Goal: Information Seeking & Learning: Compare options

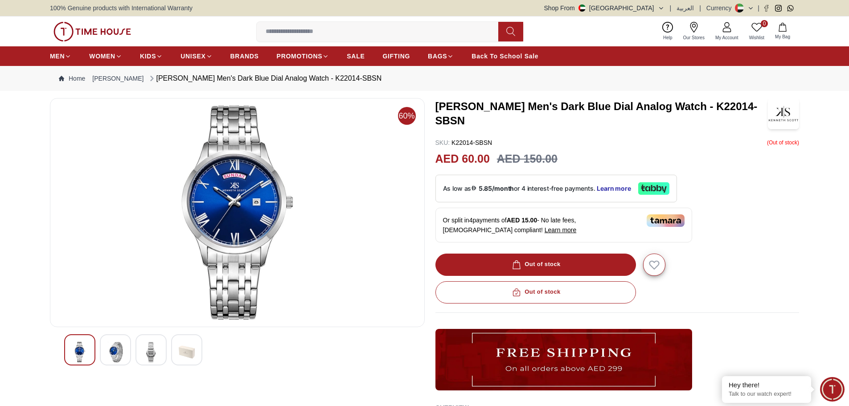
click at [143, 347] on img at bounding box center [151, 352] width 16 height 20
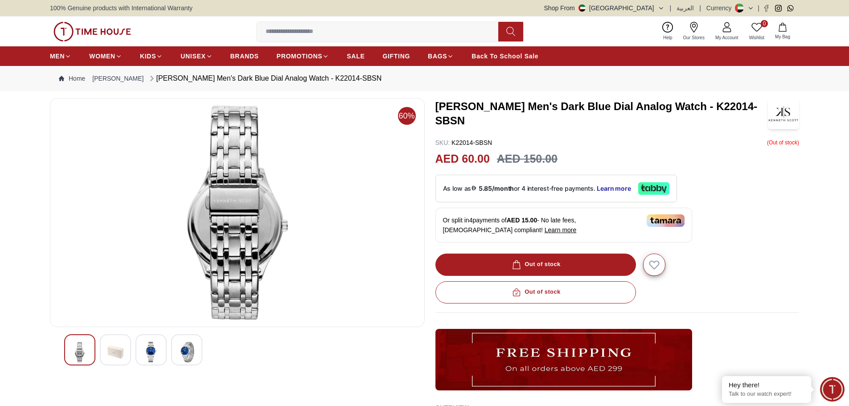
click at [122, 346] on img at bounding box center [115, 352] width 16 height 20
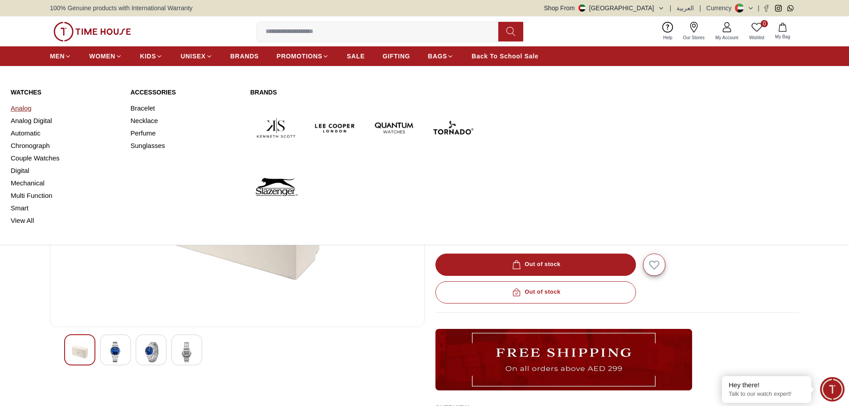
click at [24, 110] on link "Analog" at bounding box center [65, 108] width 109 height 12
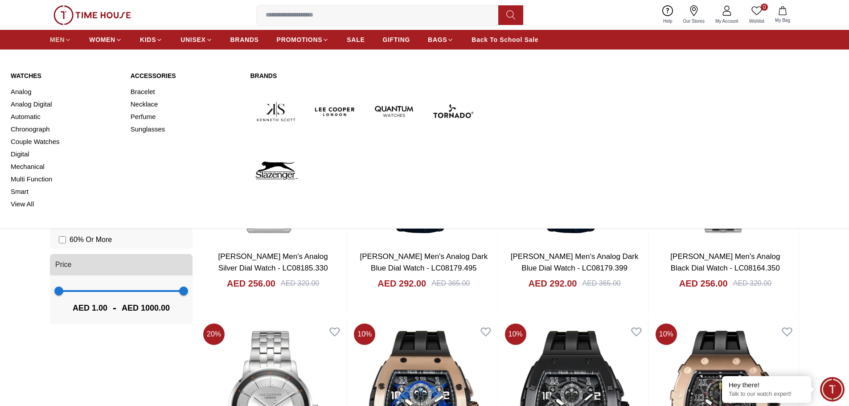
scroll to position [615, 0]
click at [26, 76] on link "Watches" at bounding box center [65, 75] width 109 height 9
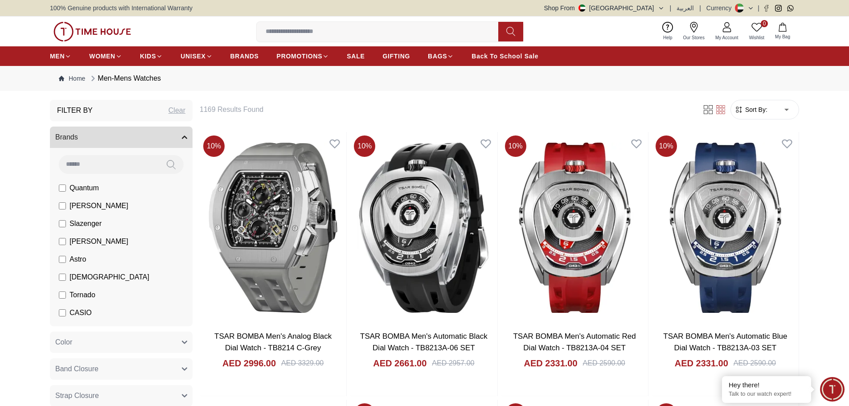
click at [100, 241] on span "[PERSON_NAME]" at bounding box center [98, 241] width 59 height 11
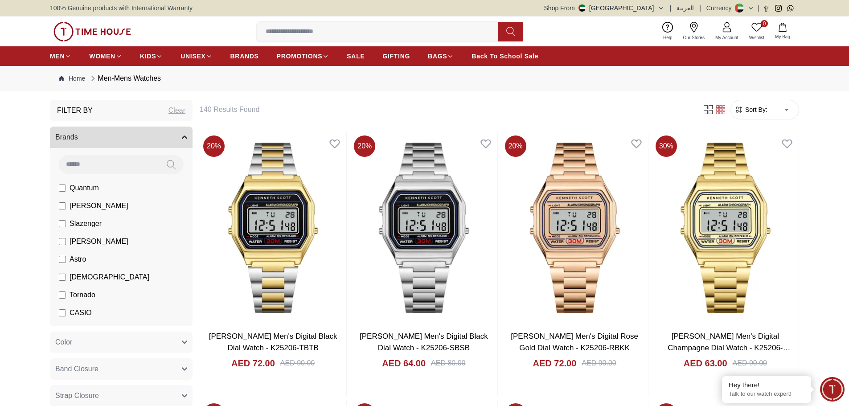
click at [755, 111] on span "Sort By:" at bounding box center [755, 109] width 24 height 9
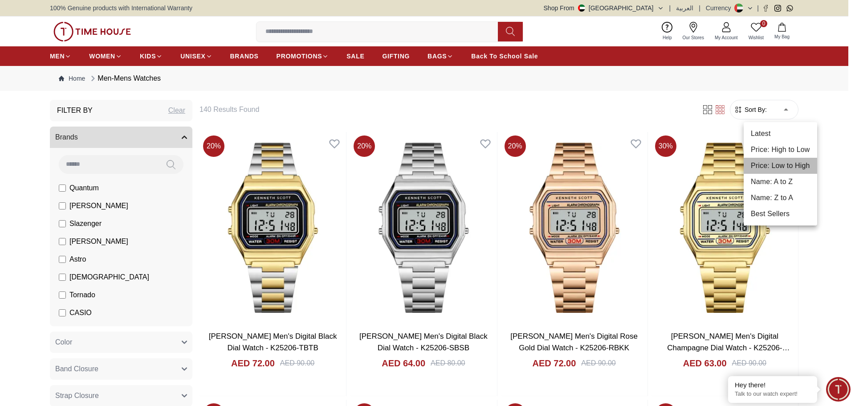
click at [778, 163] on li "Price: Low to High" at bounding box center [780, 166] width 73 height 16
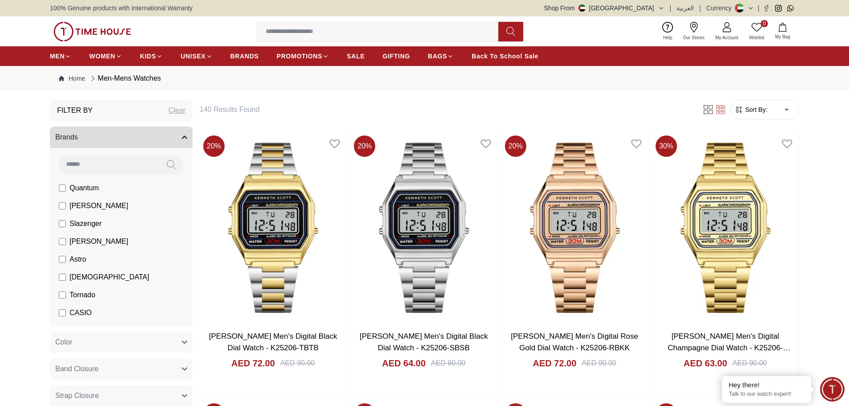
type input "*"
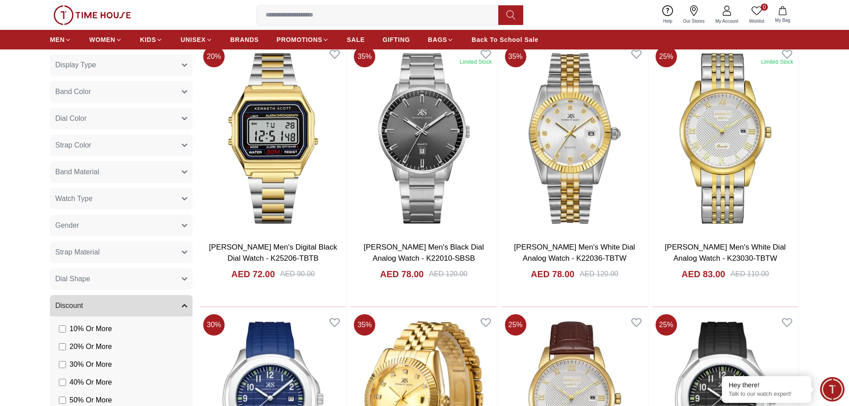
scroll to position [357, 0]
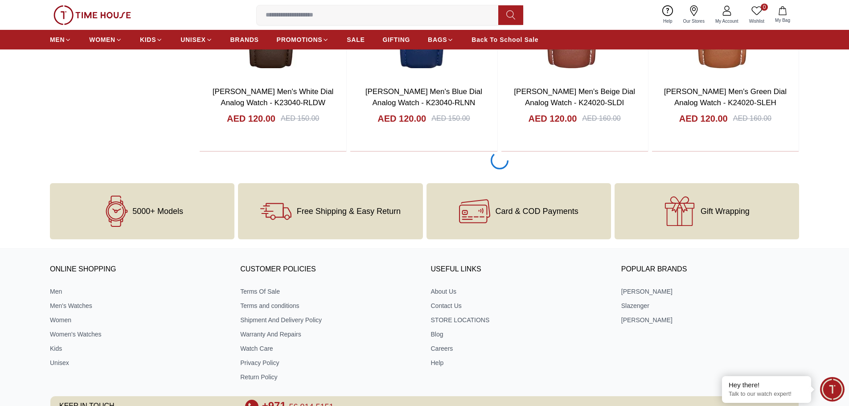
scroll to position [4006, 0]
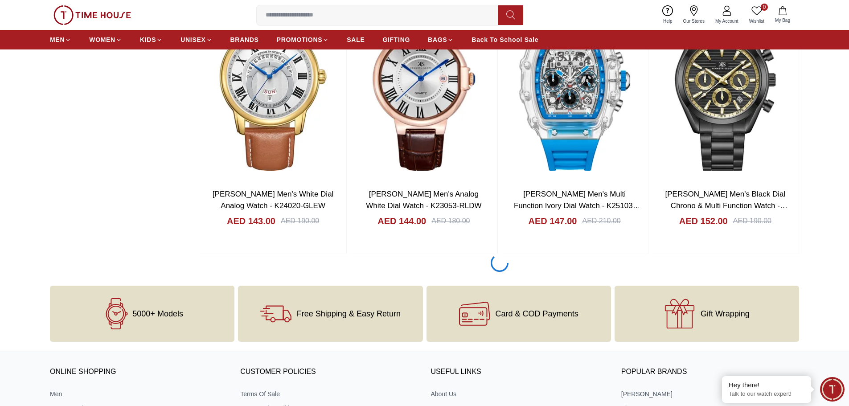
scroll to position [6583, 0]
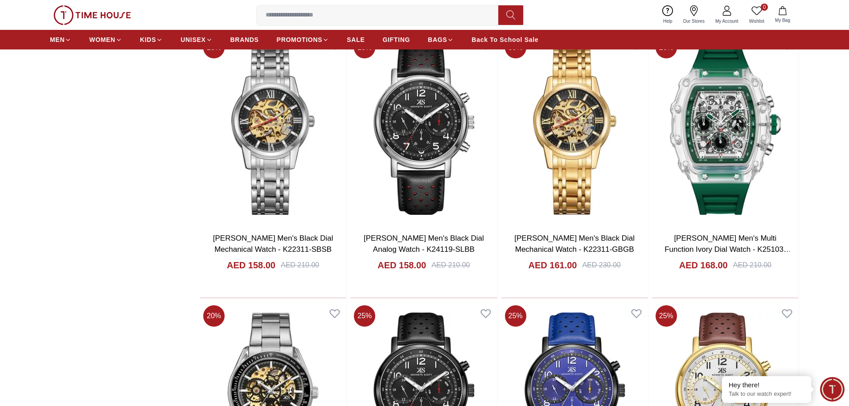
scroll to position [6805, 0]
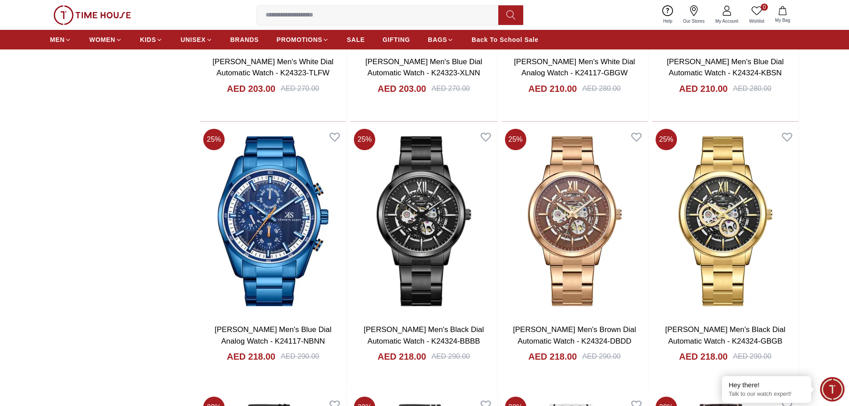
scroll to position [8857, 0]
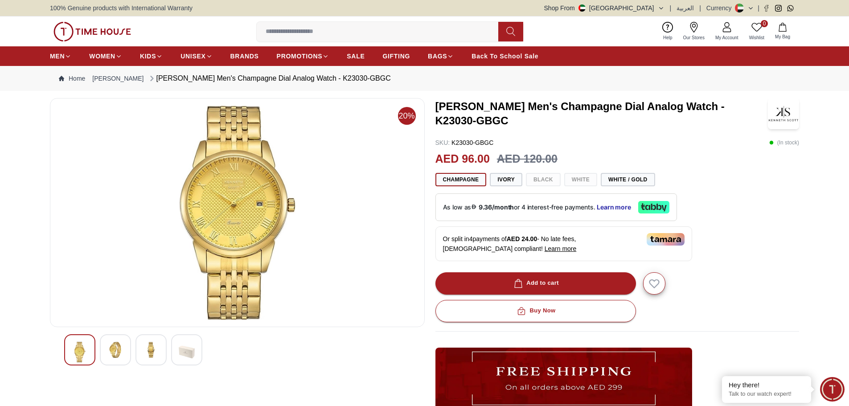
click at [156, 359] on div at bounding box center [150, 349] width 31 height 31
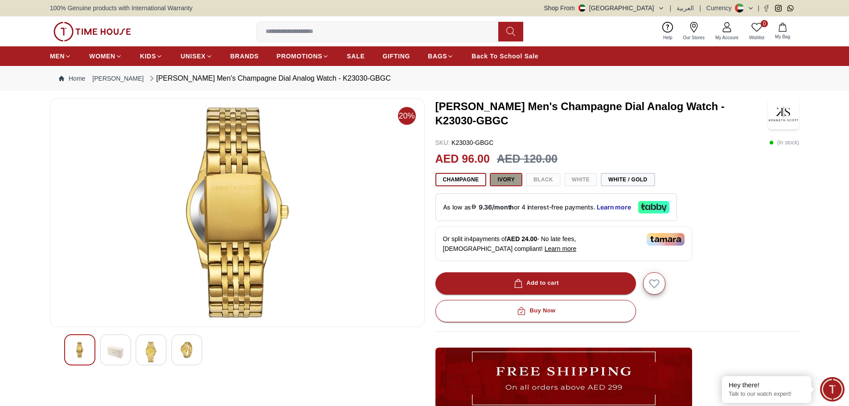
click at [516, 183] on button "Ivory" at bounding box center [506, 179] width 33 height 13
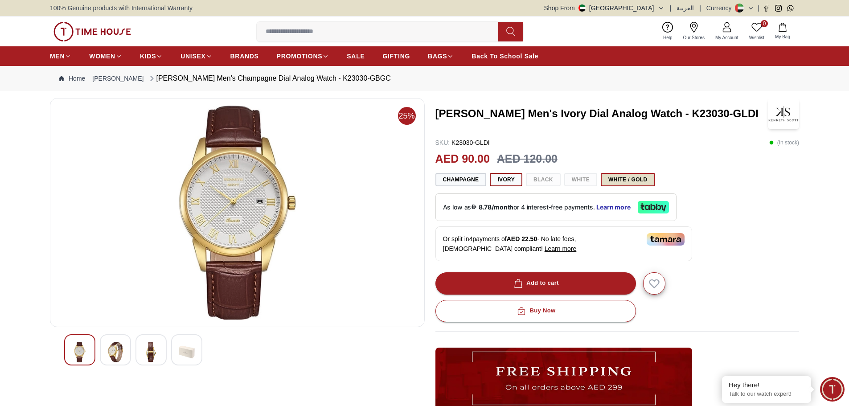
click at [636, 178] on button "White / Gold" at bounding box center [627, 179] width 54 height 13
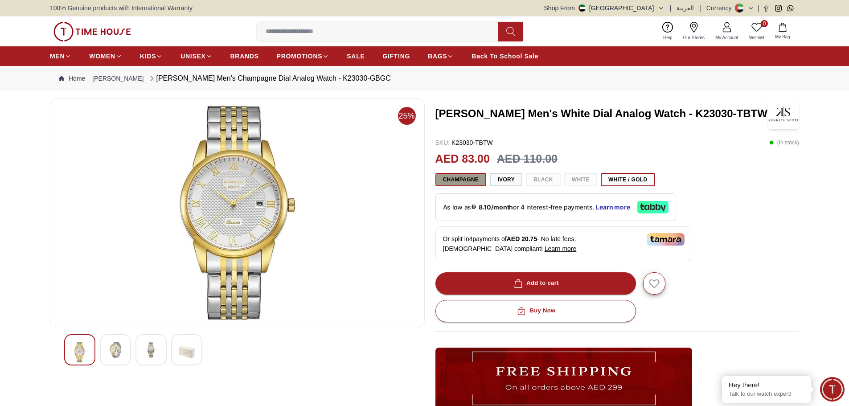
click at [467, 174] on button "Champagne" at bounding box center [460, 179] width 51 height 13
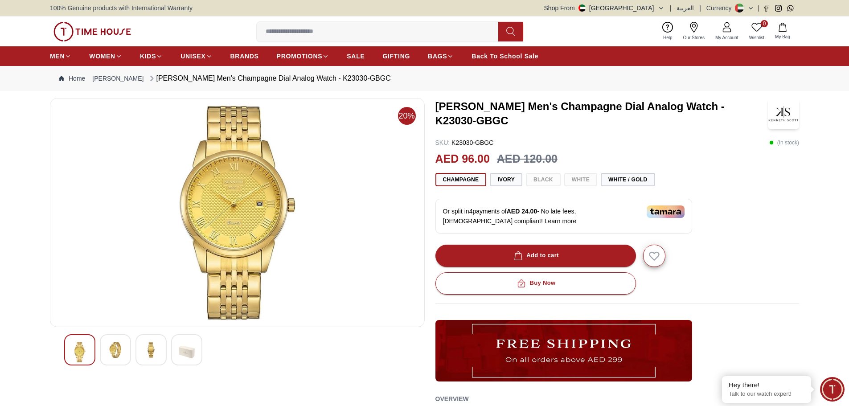
click at [245, 180] on img at bounding box center [236, 213] width 359 height 214
click at [145, 359] on div at bounding box center [150, 349] width 31 height 31
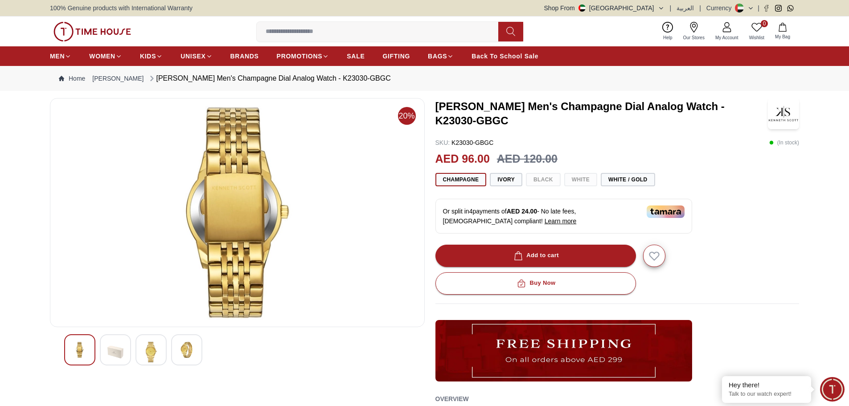
click at [117, 348] on img at bounding box center [115, 352] width 16 height 20
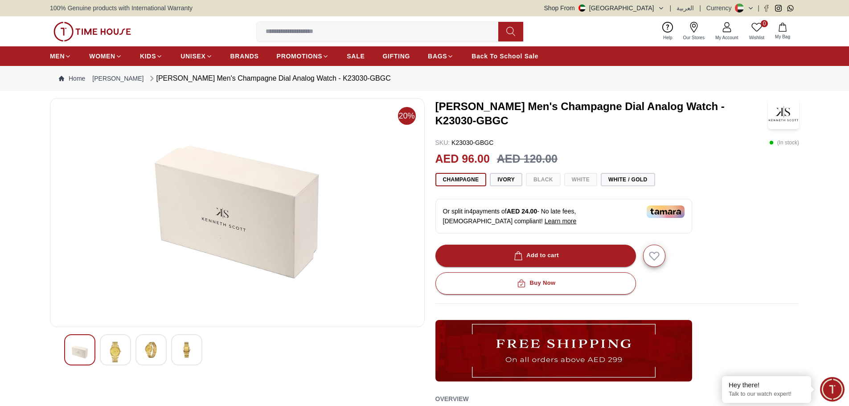
click at [179, 347] on img at bounding box center [187, 350] width 16 height 16
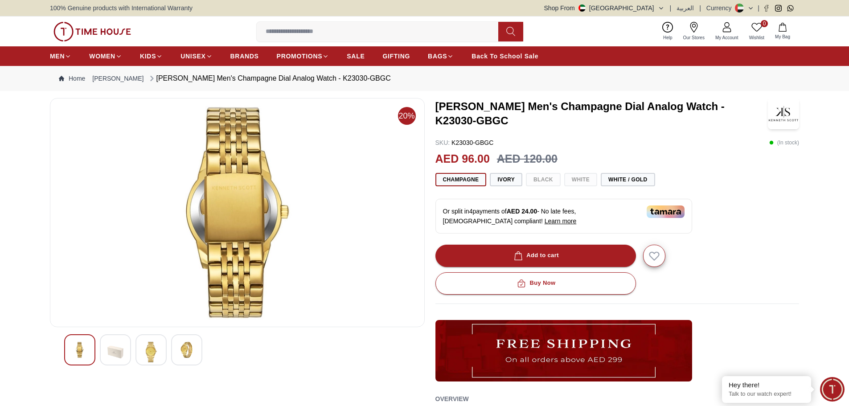
click at [145, 355] on img at bounding box center [151, 352] width 16 height 20
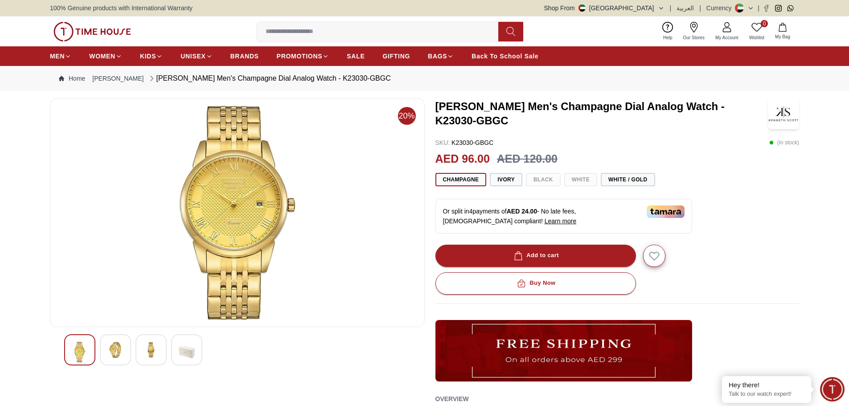
click at [120, 347] on img at bounding box center [115, 350] width 16 height 16
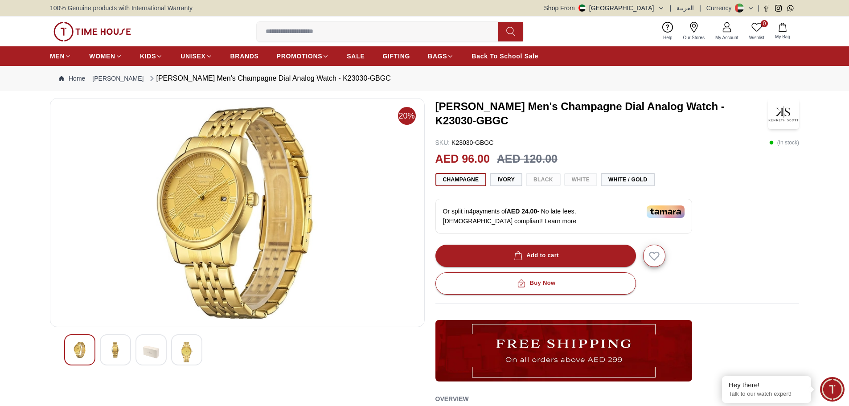
click at [155, 364] on div at bounding box center [150, 349] width 31 height 31
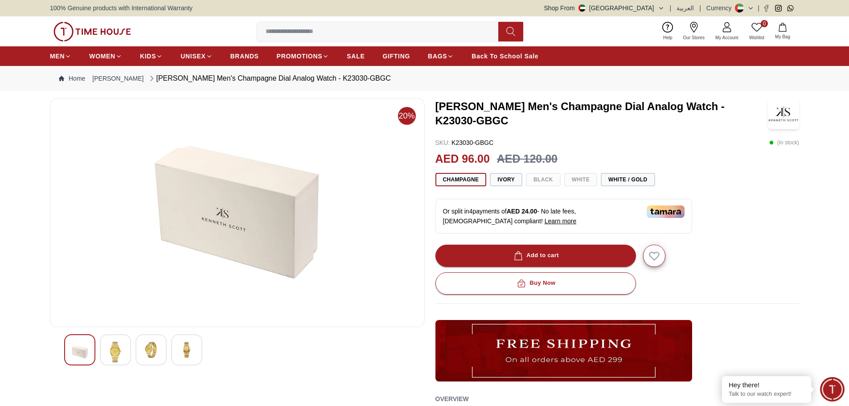
click at [177, 347] on div at bounding box center [186, 349] width 31 height 31
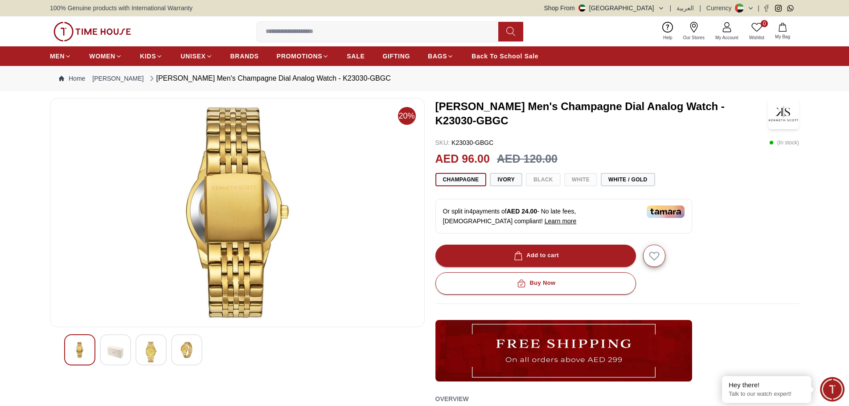
click at [87, 346] on img at bounding box center [80, 350] width 16 height 16
click at [106, 347] on div at bounding box center [115, 349] width 31 height 31
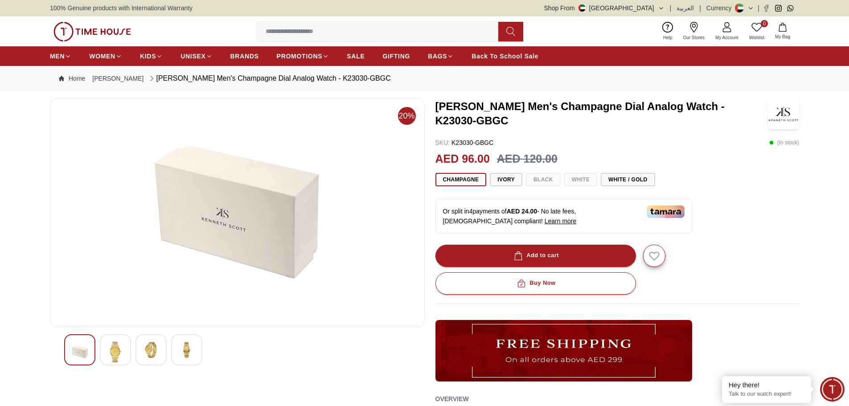
click at [158, 354] on img at bounding box center [151, 350] width 16 height 16
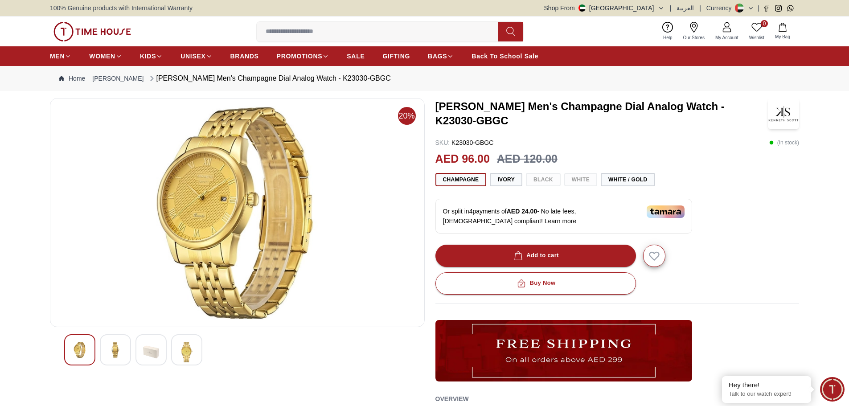
click at [117, 351] on img at bounding box center [115, 350] width 16 height 16
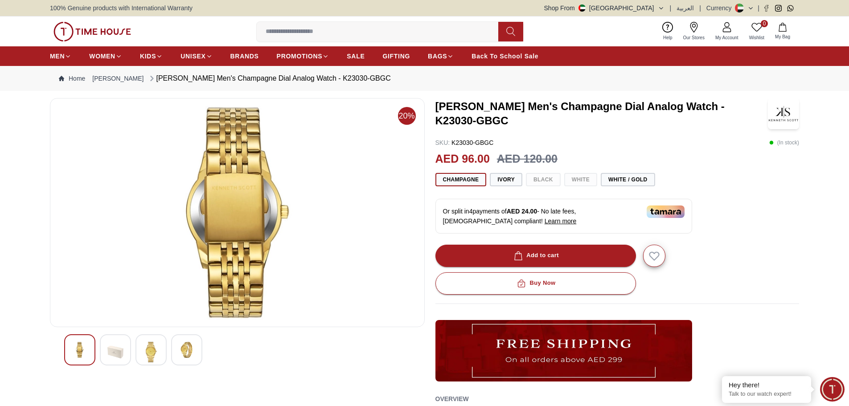
click at [86, 349] on img at bounding box center [80, 350] width 16 height 16
click at [163, 348] on div at bounding box center [150, 349] width 31 height 31
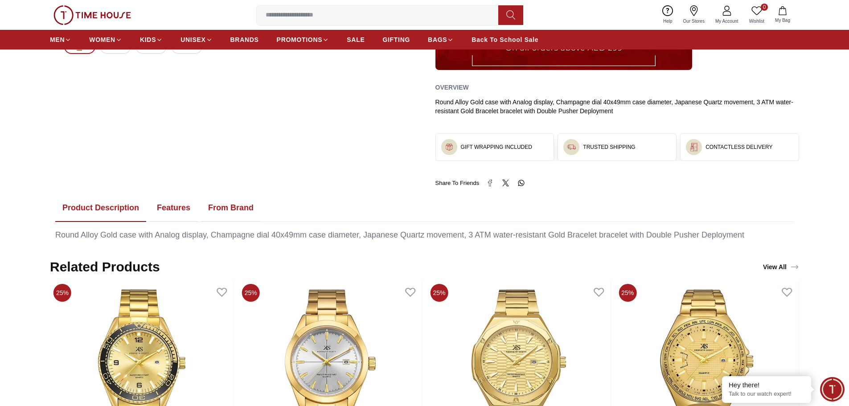
scroll to position [312, 0]
click at [214, 204] on button "From Brand" at bounding box center [231, 208] width 60 height 28
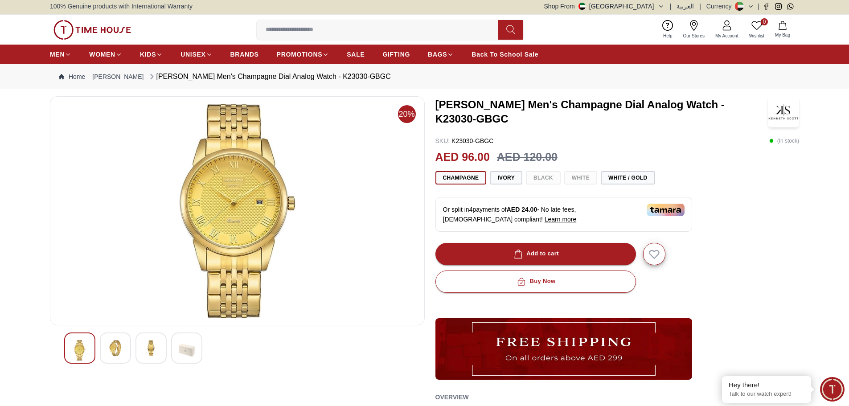
scroll to position [0, 0]
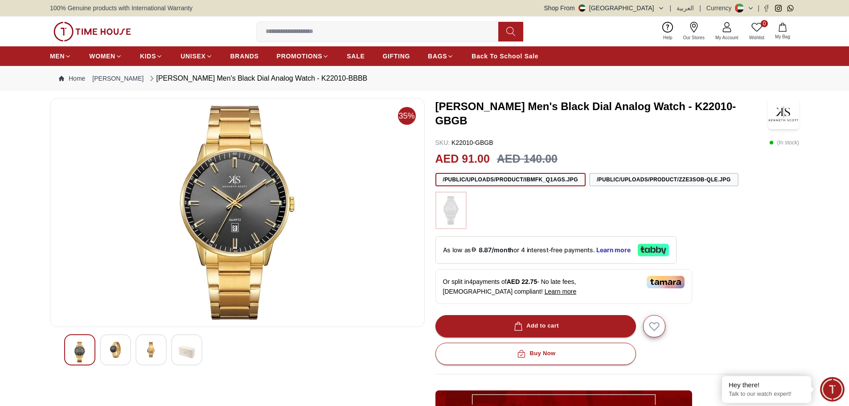
click at [116, 352] on img at bounding box center [115, 350] width 16 height 16
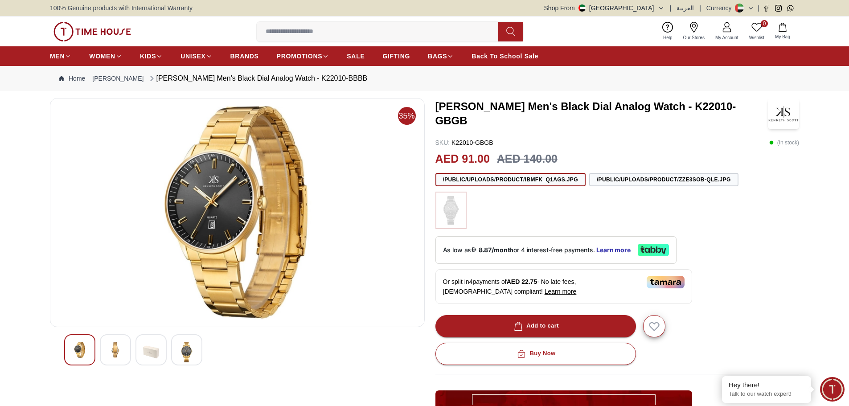
click at [194, 355] on img at bounding box center [187, 352] width 16 height 20
